Goal: Transaction & Acquisition: Subscribe to service/newsletter

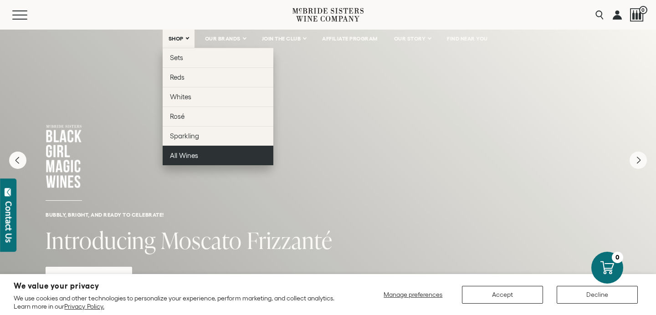
click at [188, 155] on span "All Wines" at bounding box center [184, 156] width 28 height 8
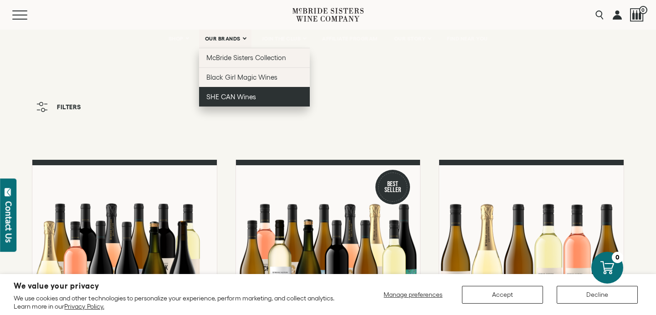
click at [227, 97] on span "SHE CAN Wines" at bounding box center [231, 97] width 50 height 8
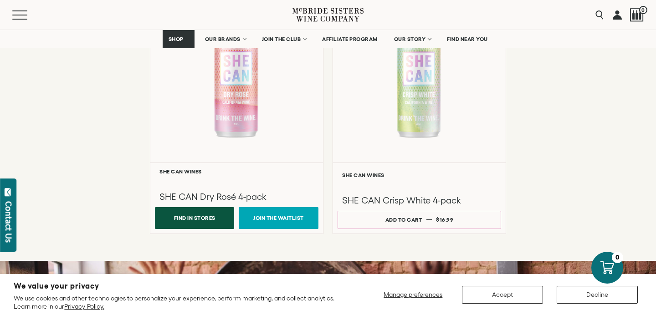
scroll to position [790, 0]
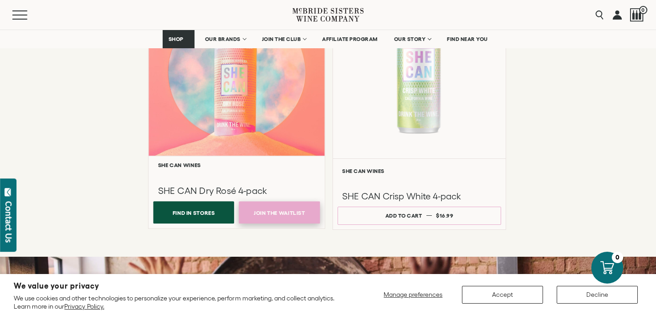
click at [271, 215] on link "Join the Waitlist" at bounding box center [279, 212] width 81 height 22
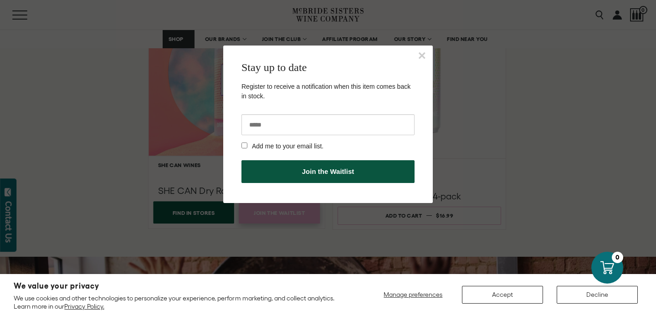
scroll to position [0, 0]
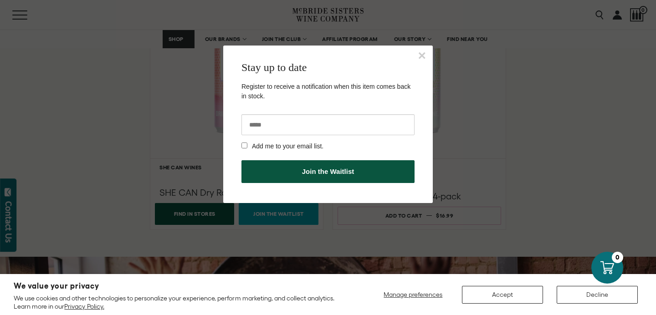
click at [292, 123] on input "email" at bounding box center [327, 124] width 173 height 21
type input "**********"
click at [331, 173] on button "Join the Waitlist" at bounding box center [327, 171] width 173 height 23
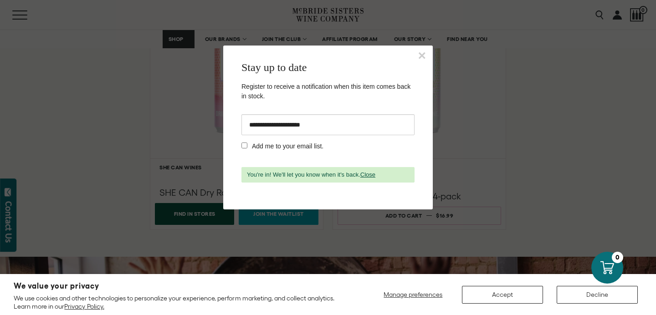
click at [420, 53] on button "×" at bounding box center [422, 56] width 8 height 14
